Goal: Find contact information: Find contact information

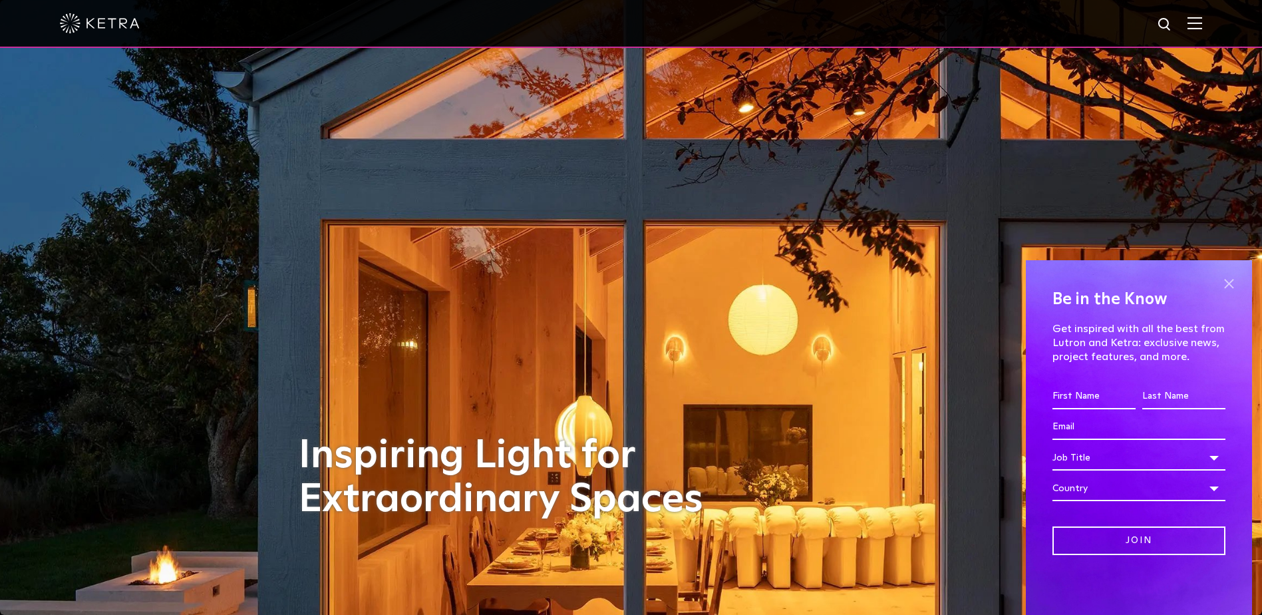
click at [1228, 281] on span at bounding box center [1229, 284] width 20 height 20
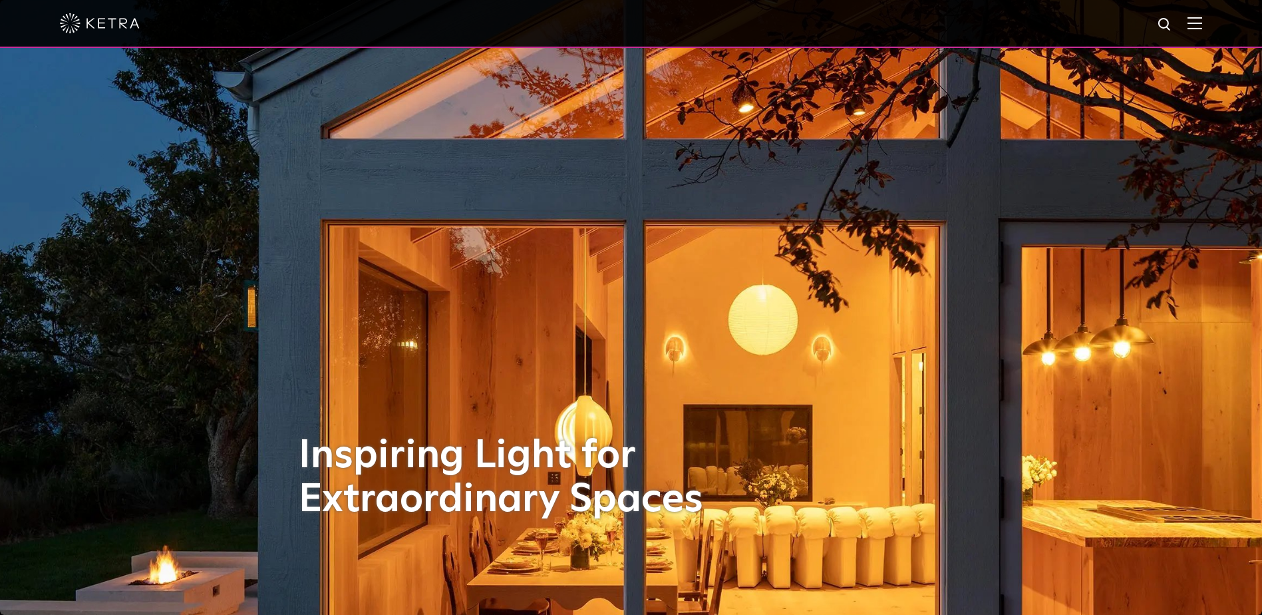
click at [1200, 29] on img at bounding box center [1195, 23] width 15 height 13
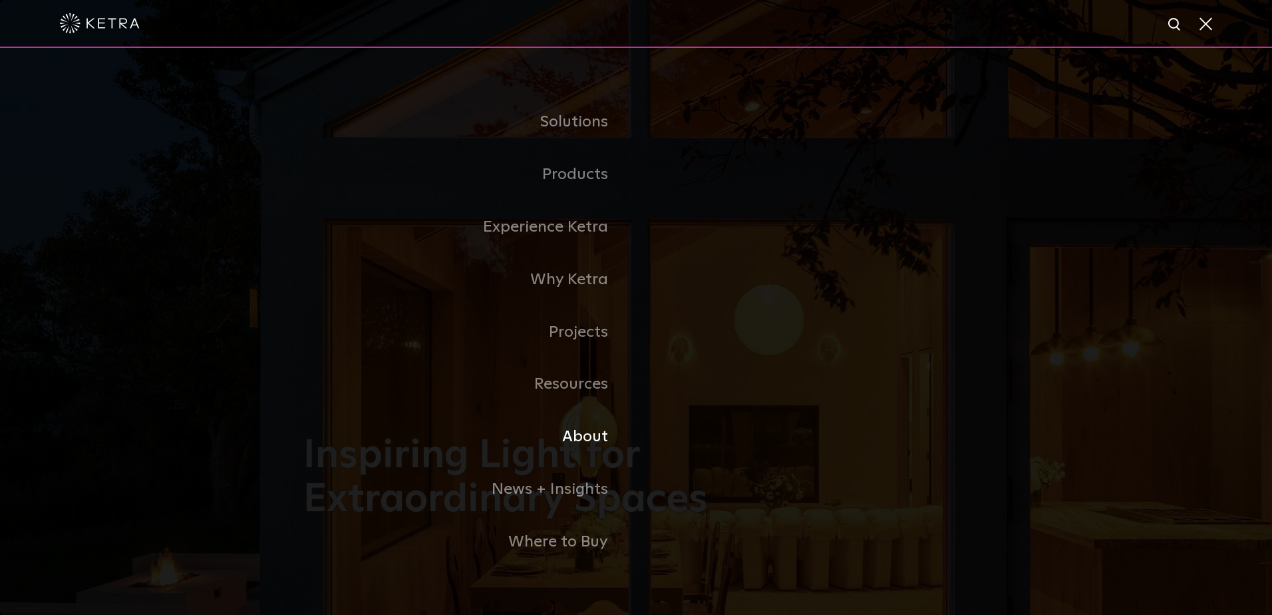
click at [589, 436] on link "About" at bounding box center [469, 437] width 333 height 53
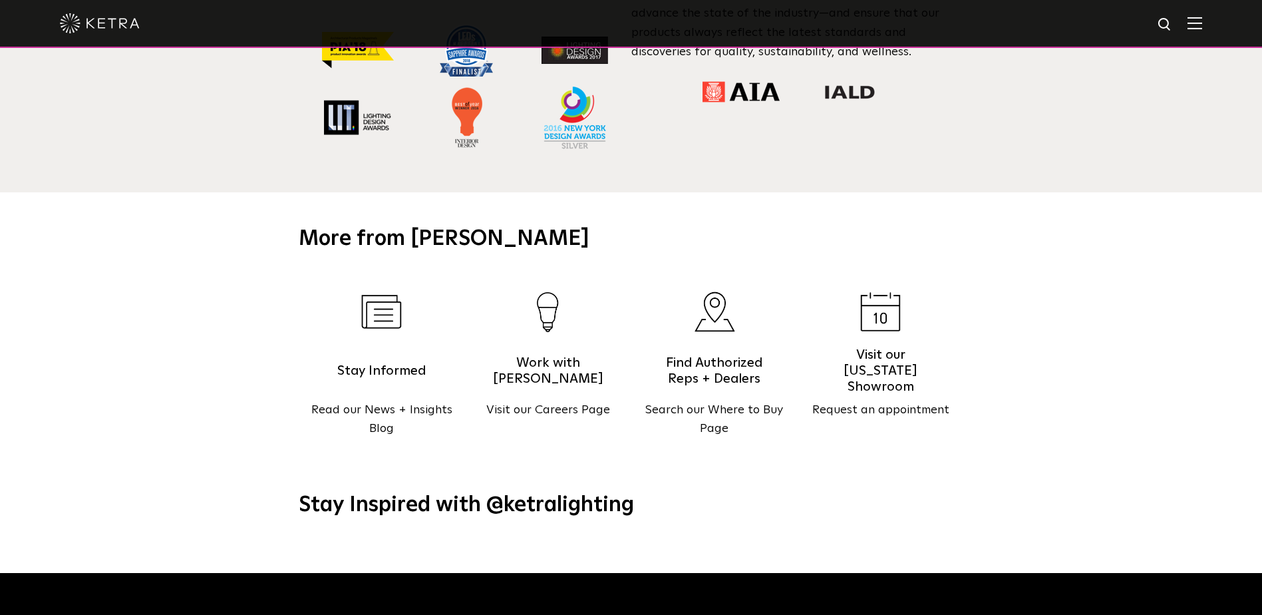
scroll to position [1397, 0]
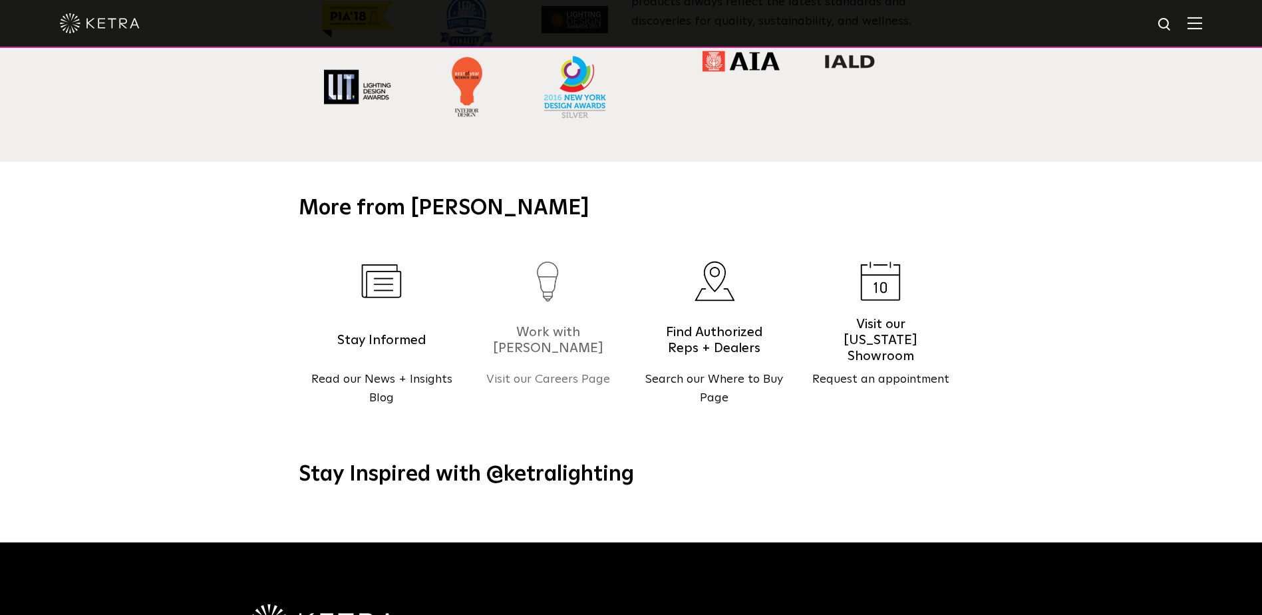
click at [562, 370] on p "Visit our Careers Page" at bounding box center [548, 379] width 166 height 19
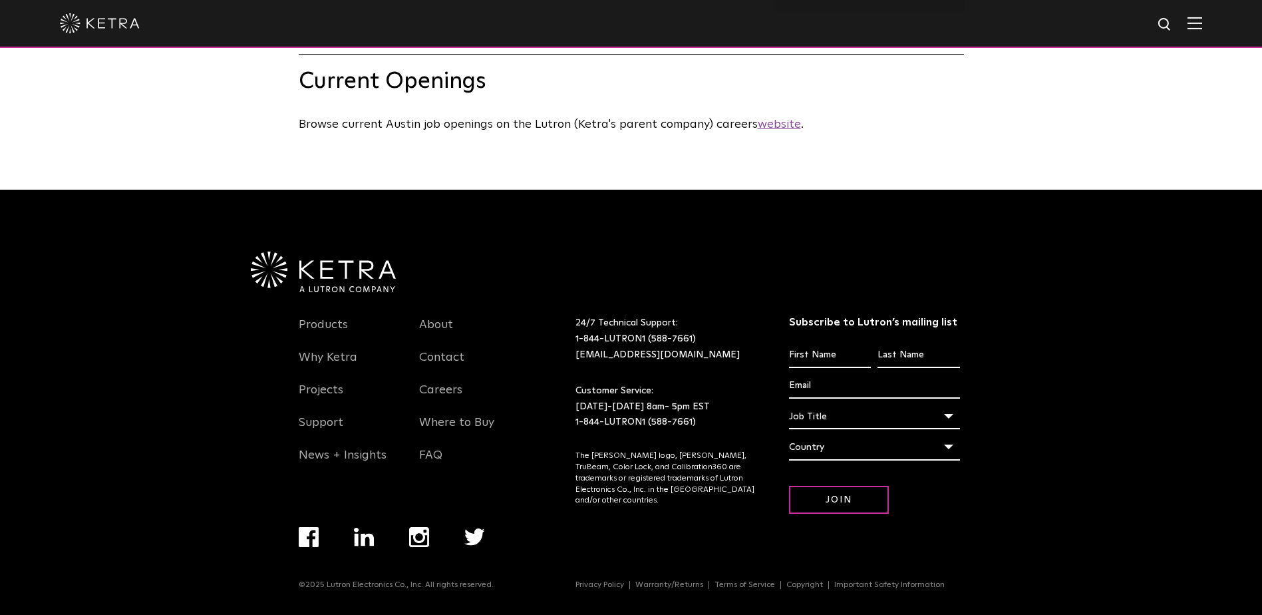
scroll to position [722, 0]
click at [435, 355] on link "Contact" at bounding box center [441, 365] width 45 height 31
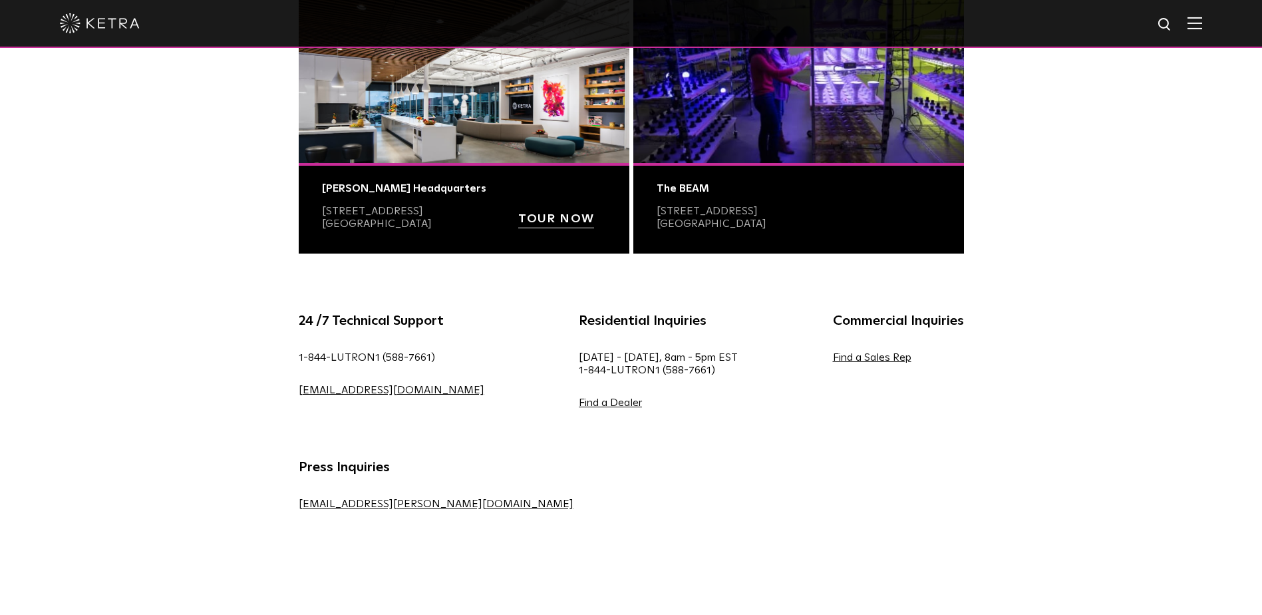
scroll to position [599, 0]
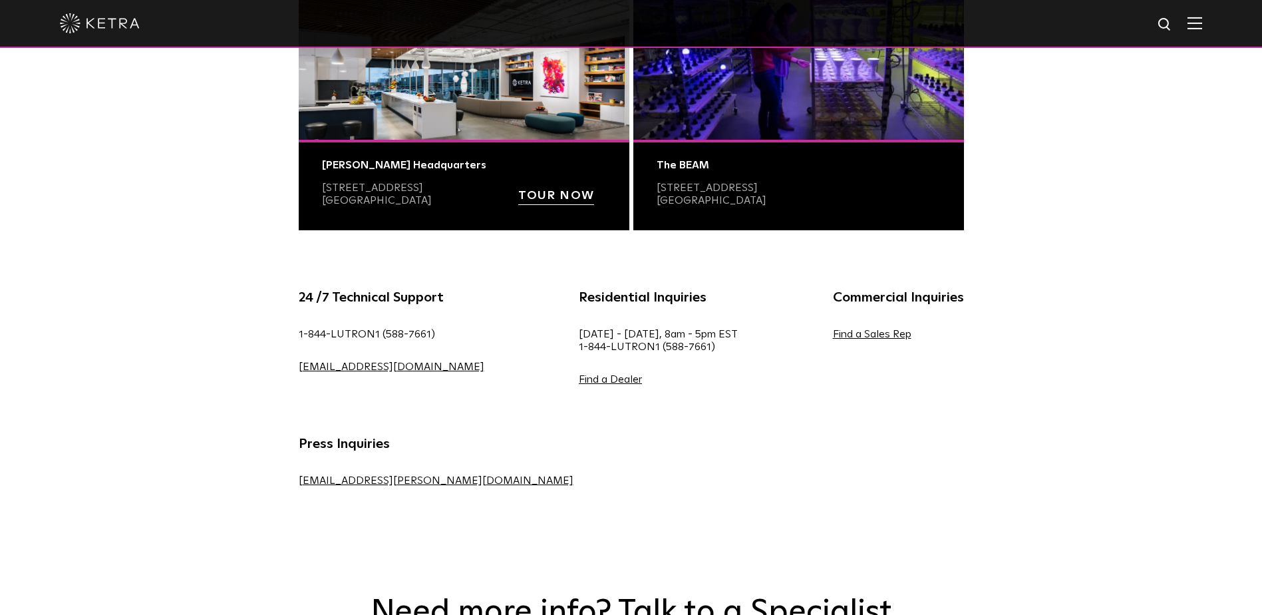
click at [453, 128] on img at bounding box center [464, 56] width 331 height 166
click at [358, 192] on link "2301-B East Riverside Drive" at bounding box center [372, 187] width 101 height 11
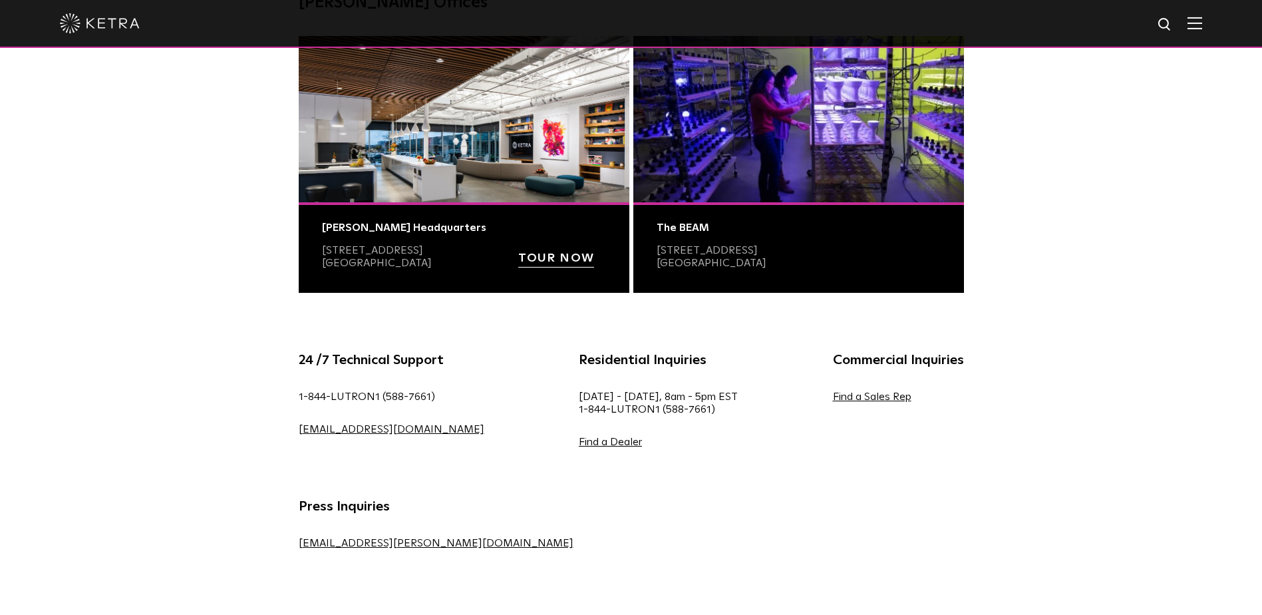
scroll to position [466, 0]
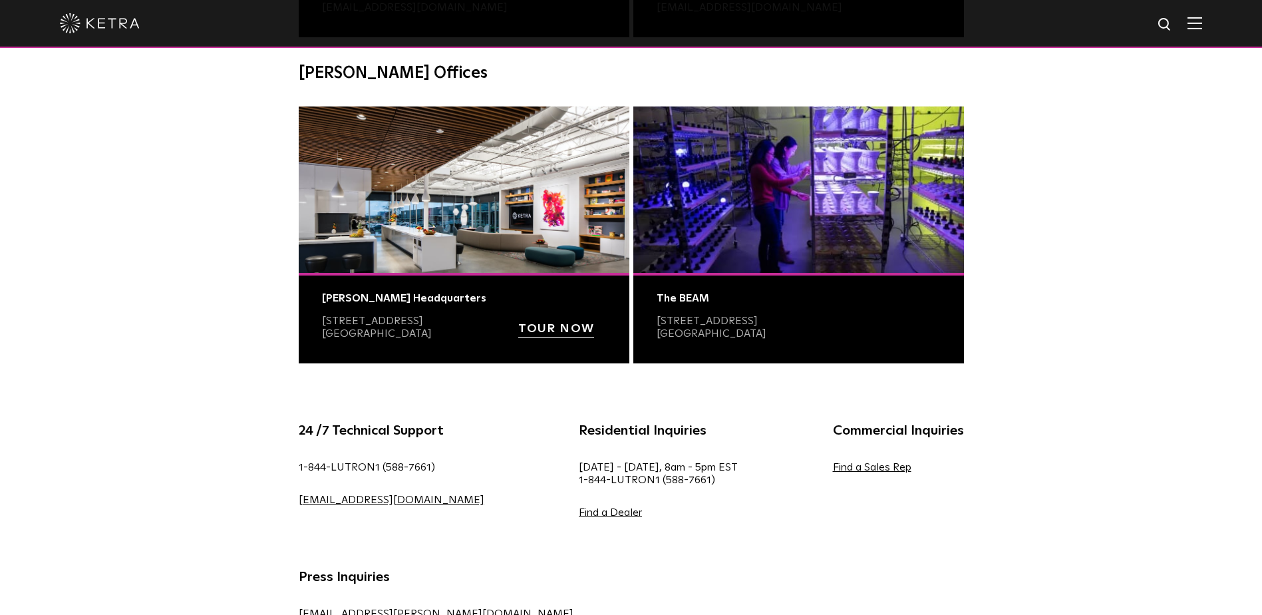
click at [568, 332] on strong "TOUR NOW" at bounding box center [556, 329] width 76 height 12
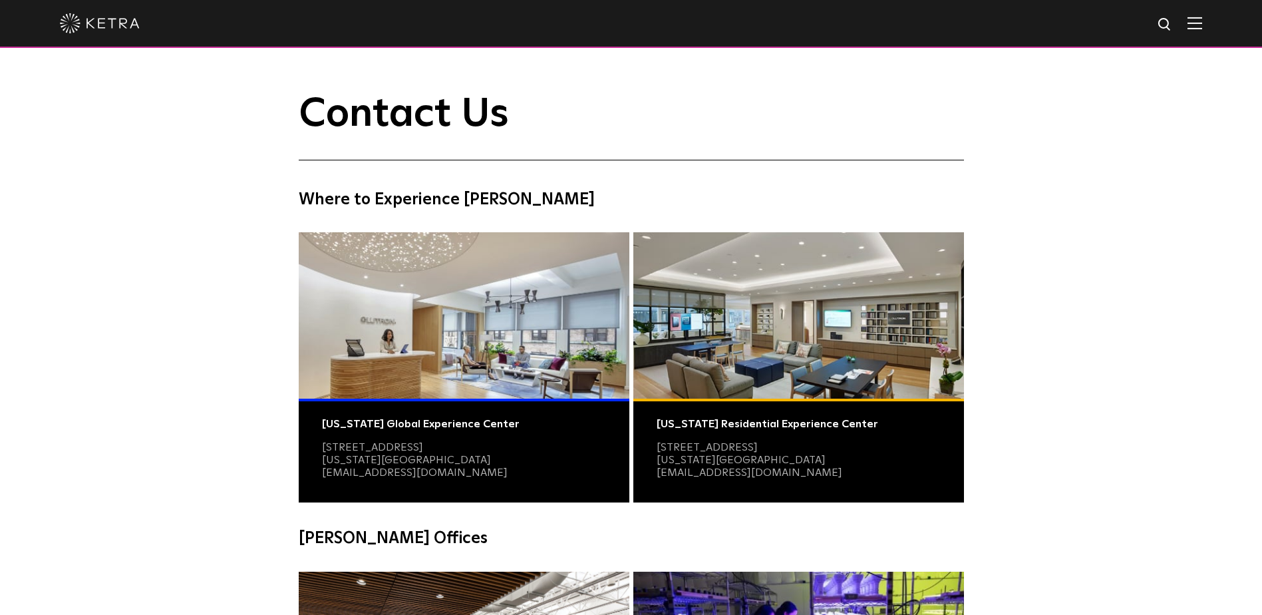
scroll to position [0, 0]
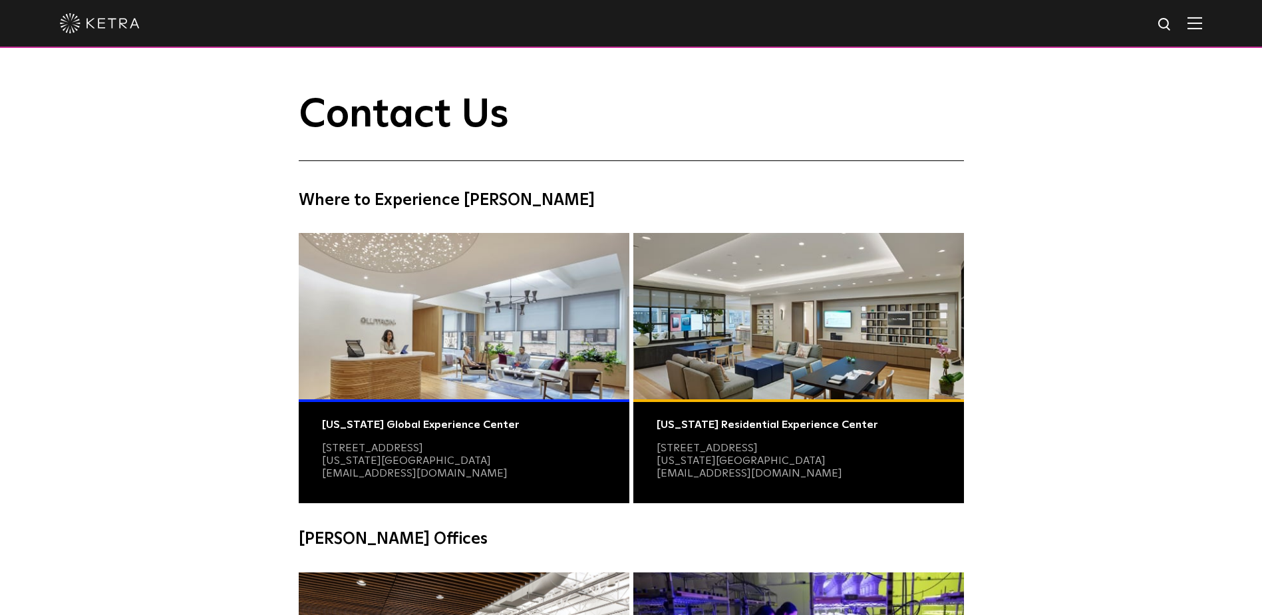
click at [1202, 16] on div at bounding box center [631, 23] width 1143 height 47
click at [1202, 19] on img at bounding box center [1195, 23] width 15 height 13
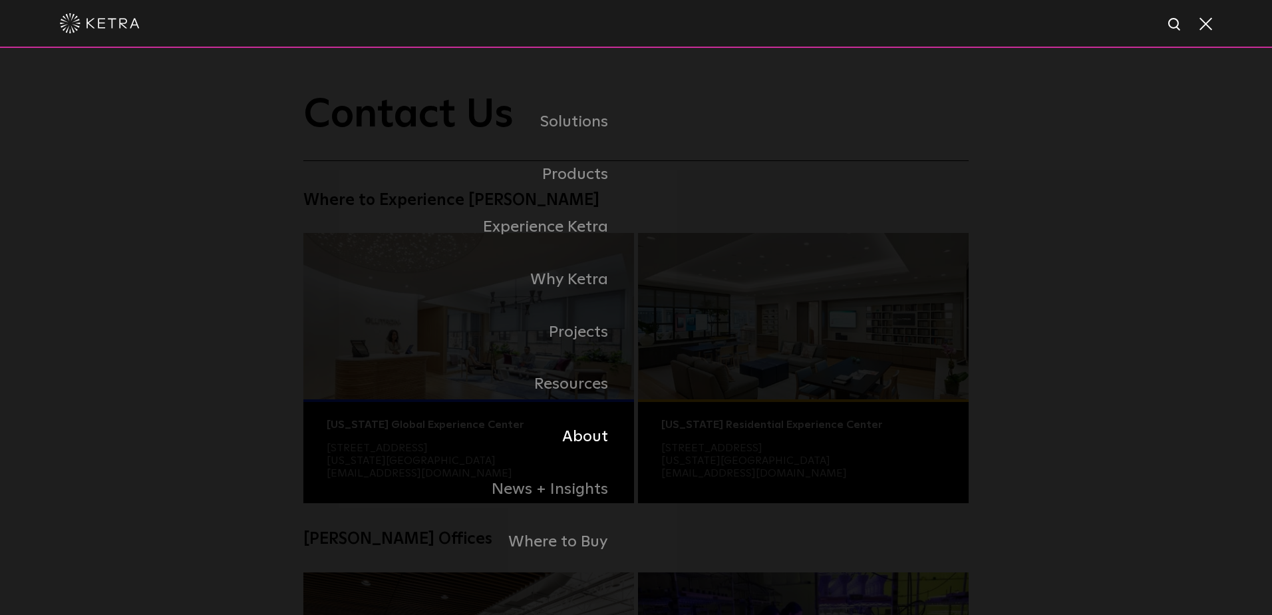
click at [596, 441] on link "About" at bounding box center [469, 437] width 333 height 53
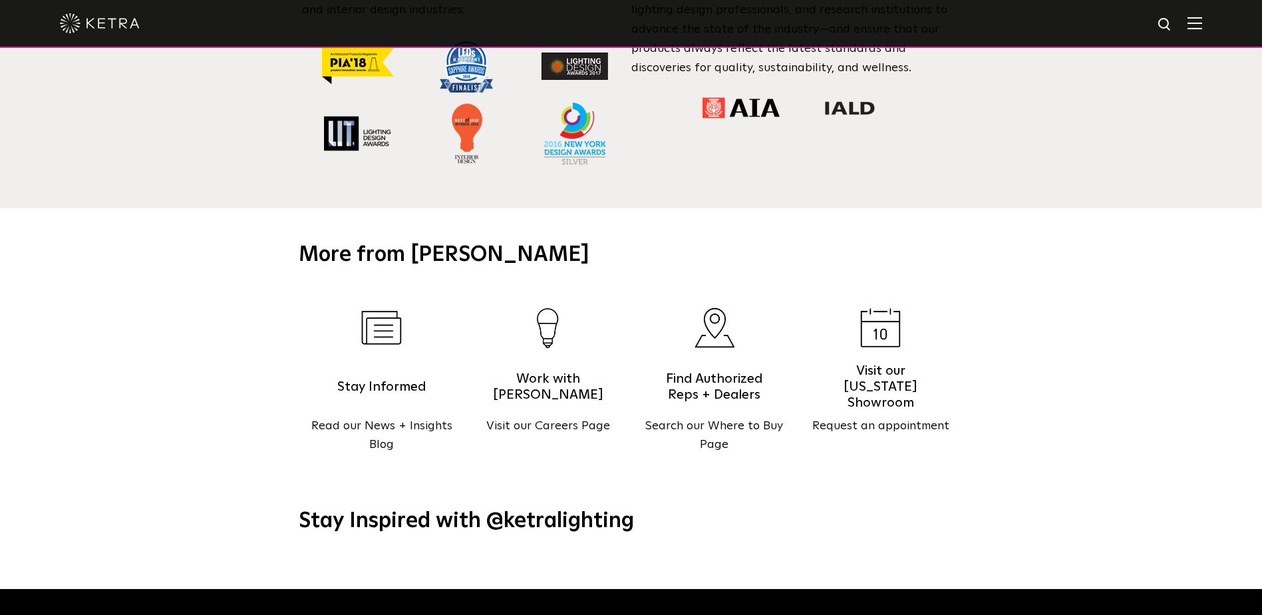
scroll to position [1716, 0]
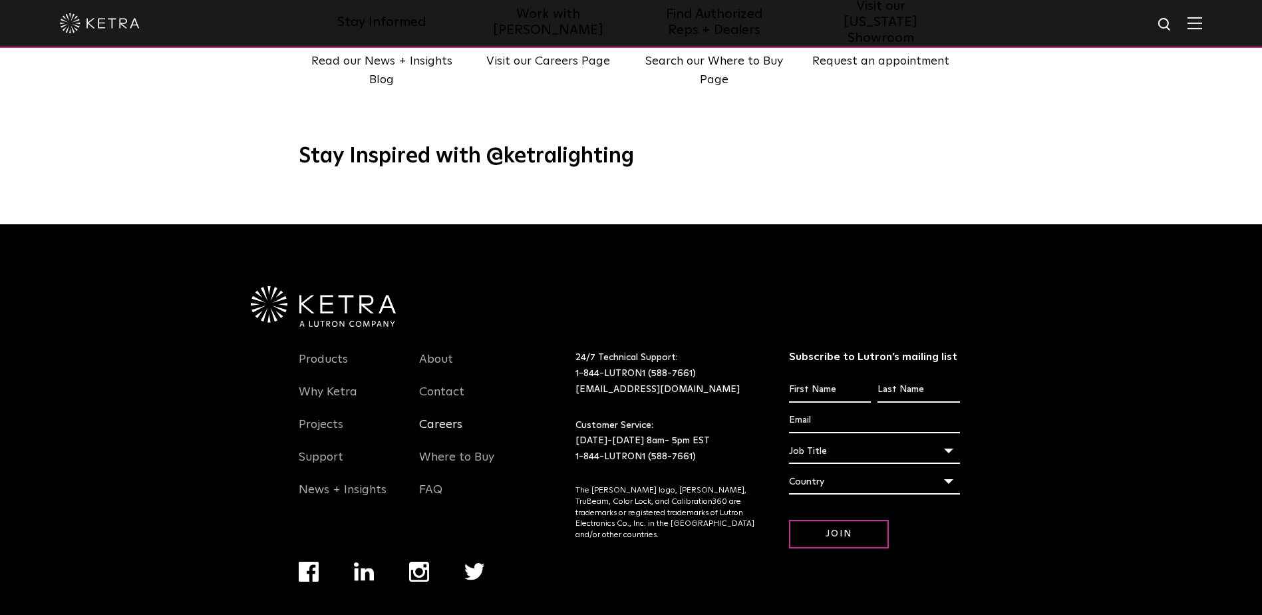
click at [448, 417] on link "Careers" at bounding box center [440, 432] width 43 height 31
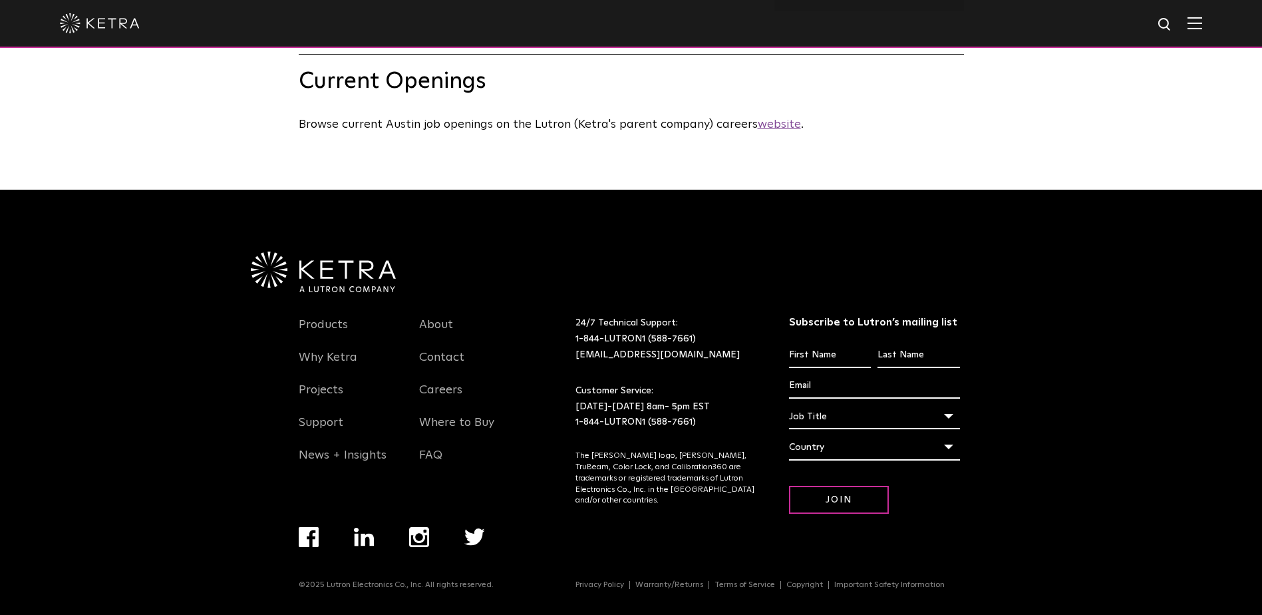
scroll to position [722, 0]
click at [785, 122] on u "website" at bounding box center [779, 124] width 43 height 12
